Goal: Find specific page/section: Locate a particular part of the current website

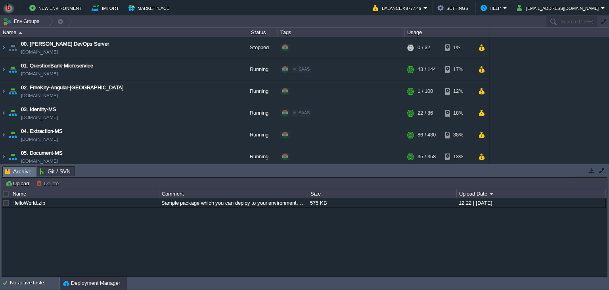
click at [594, 172] on button "button" at bounding box center [592, 170] width 7 height 7
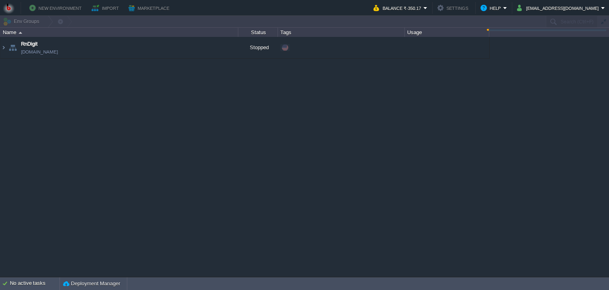
type input "Search (Ctrl+F)"
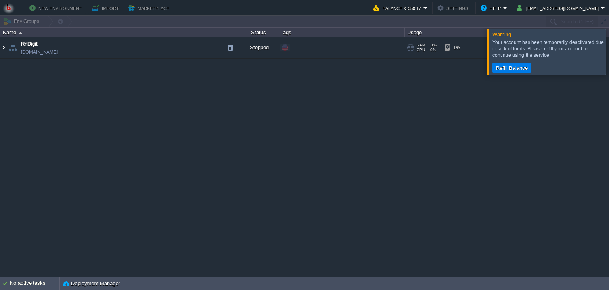
click at [2, 49] on img at bounding box center [3, 47] width 6 height 21
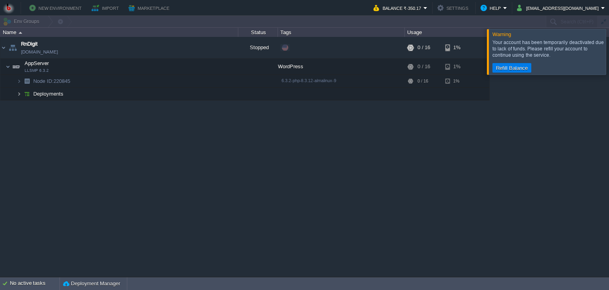
click at [17, 94] on img at bounding box center [19, 94] width 5 height 12
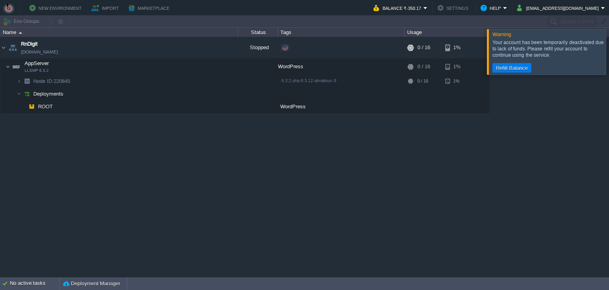
click at [609, 59] on div at bounding box center [619, 51] width 0 height 45
